Goal: Task Accomplishment & Management: Manage account settings

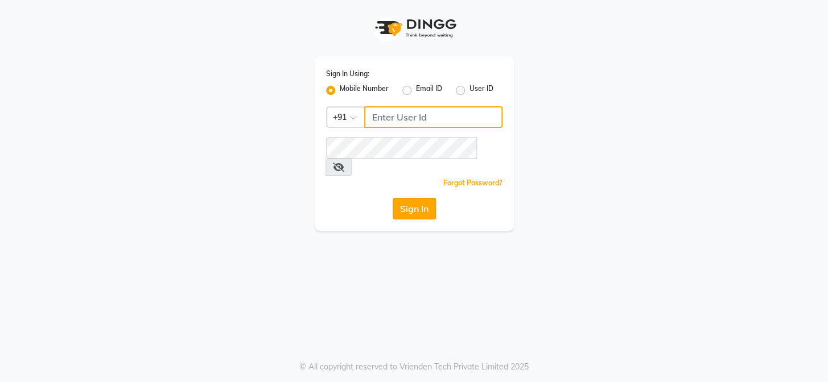
type input "9306235335"
click at [422, 198] on button "Sign In" at bounding box center [414, 209] width 43 height 22
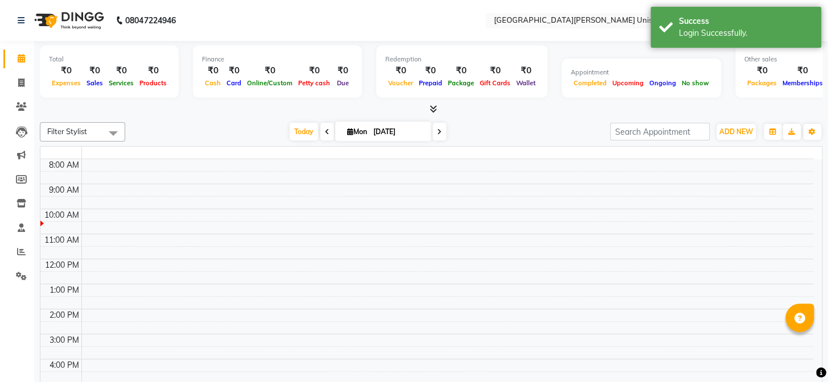
select select "en"
